Goal: Find specific page/section: Find specific page/section

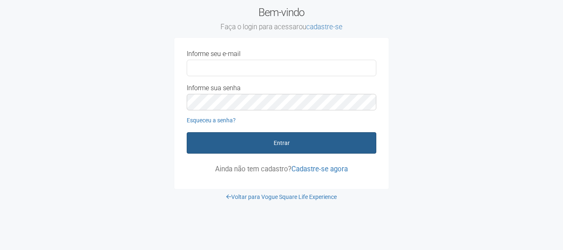
type input "**********"
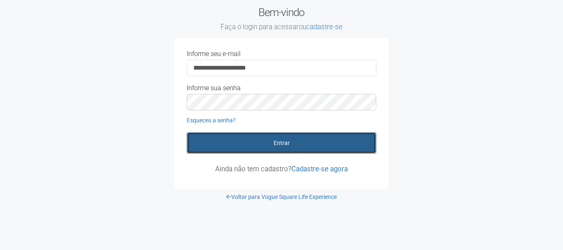
click at [257, 148] on button "Entrar" at bounding box center [282, 142] width 190 height 21
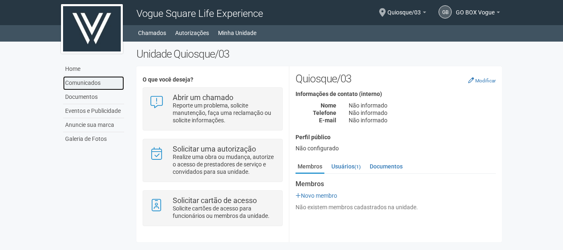
click at [87, 85] on link "Comunicados" at bounding box center [93, 83] width 61 height 14
